Goal: Entertainment & Leisure: Consume media (video, audio)

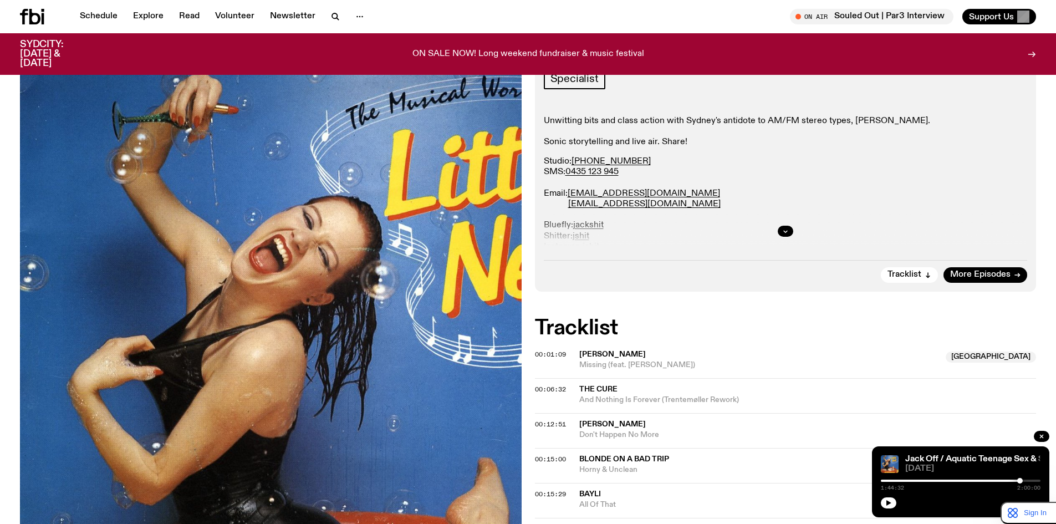
scroll to position [178, 0]
click at [1018, 273] on icon at bounding box center [1017, 274] width 7 height 7
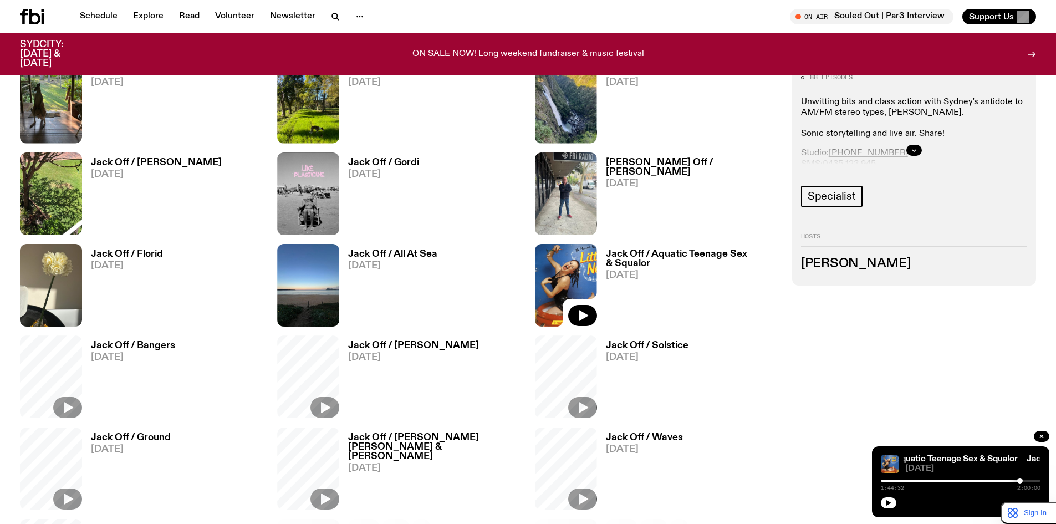
scroll to position [771, 0]
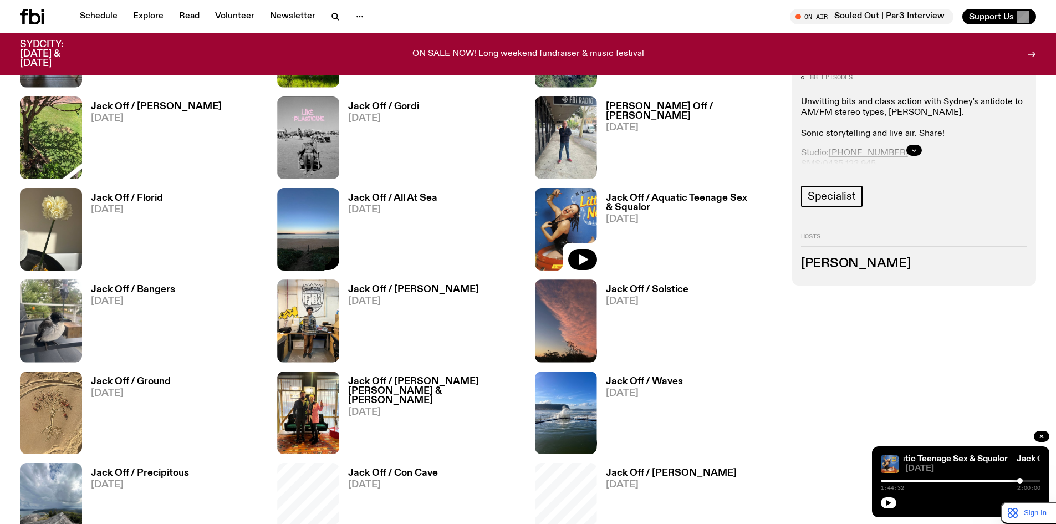
click at [315, 208] on img at bounding box center [308, 229] width 62 height 83
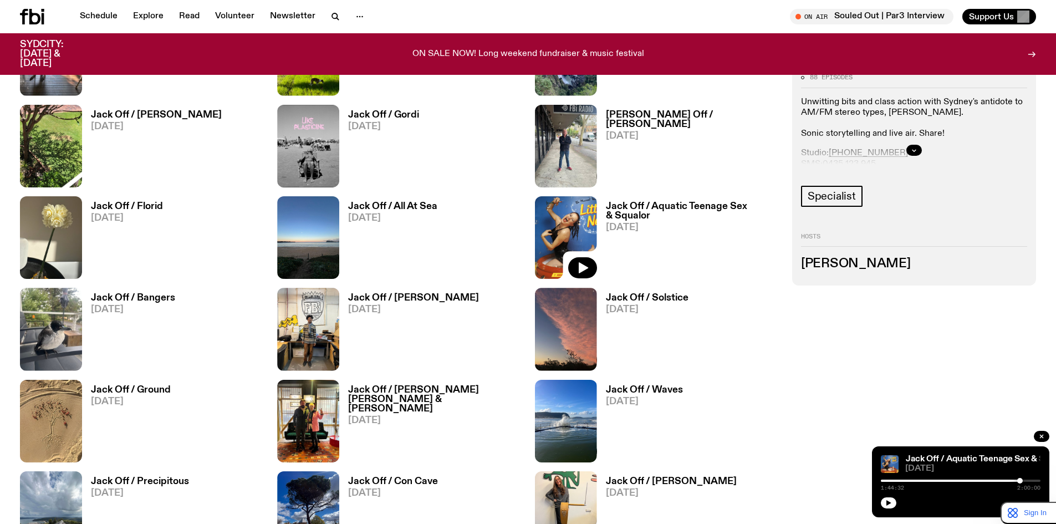
scroll to position [762, 0]
